Goal: Task Accomplishment & Management: Manage account settings

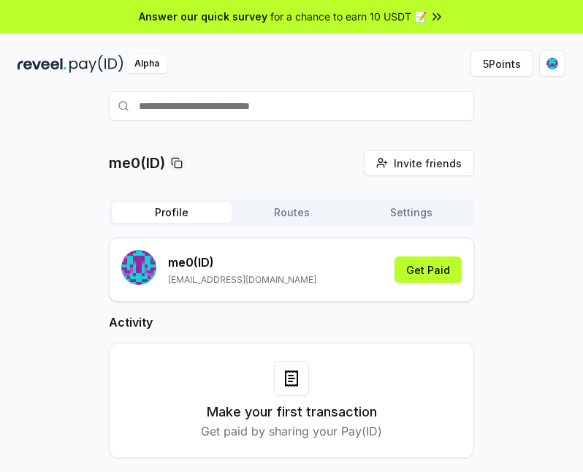
click at [87, 362] on div "me0(ID) Invite friends Invite Profile Routes Settings me0 (ID) [EMAIL_ADDRESS][…" at bounding box center [292, 316] width 548 height 332
click at [281, 222] on div "Profile Routes Settings" at bounding box center [291, 212] width 365 height 26
click at [283, 222] on button "Routes" at bounding box center [292, 212] width 120 height 20
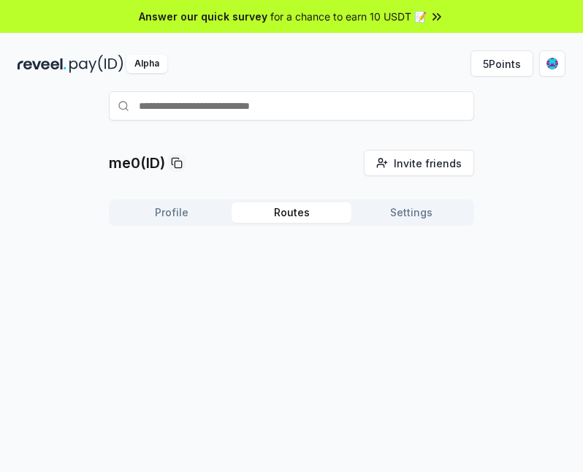
click at [283, 222] on button "Routes" at bounding box center [292, 212] width 120 height 20
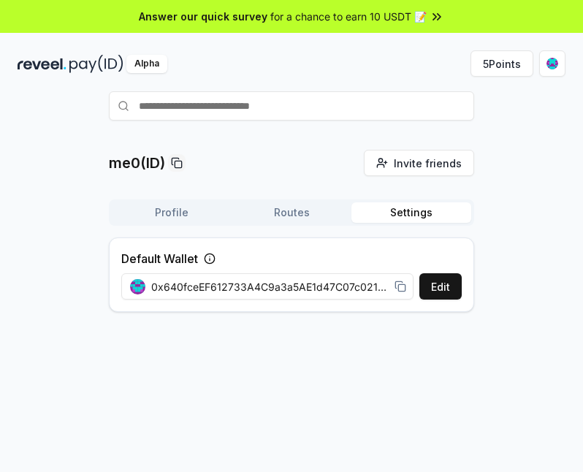
click at [422, 212] on button "Settings" at bounding box center [411, 212] width 120 height 20
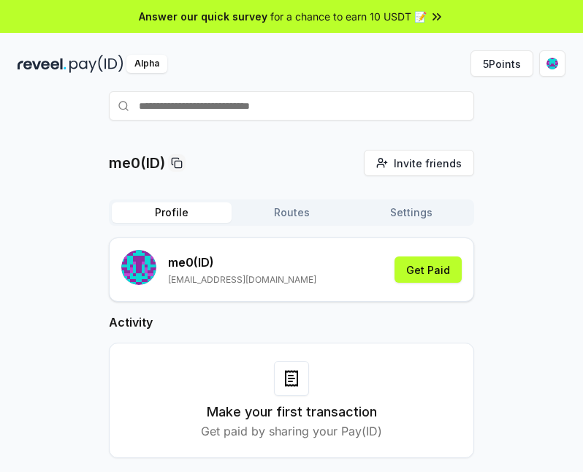
click at [199, 214] on button "Profile" at bounding box center [172, 212] width 120 height 20
click at [476, 72] on button "5 Points" at bounding box center [502, 63] width 63 height 26
